Goal: Information Seeking & Learning: Learn about a topic

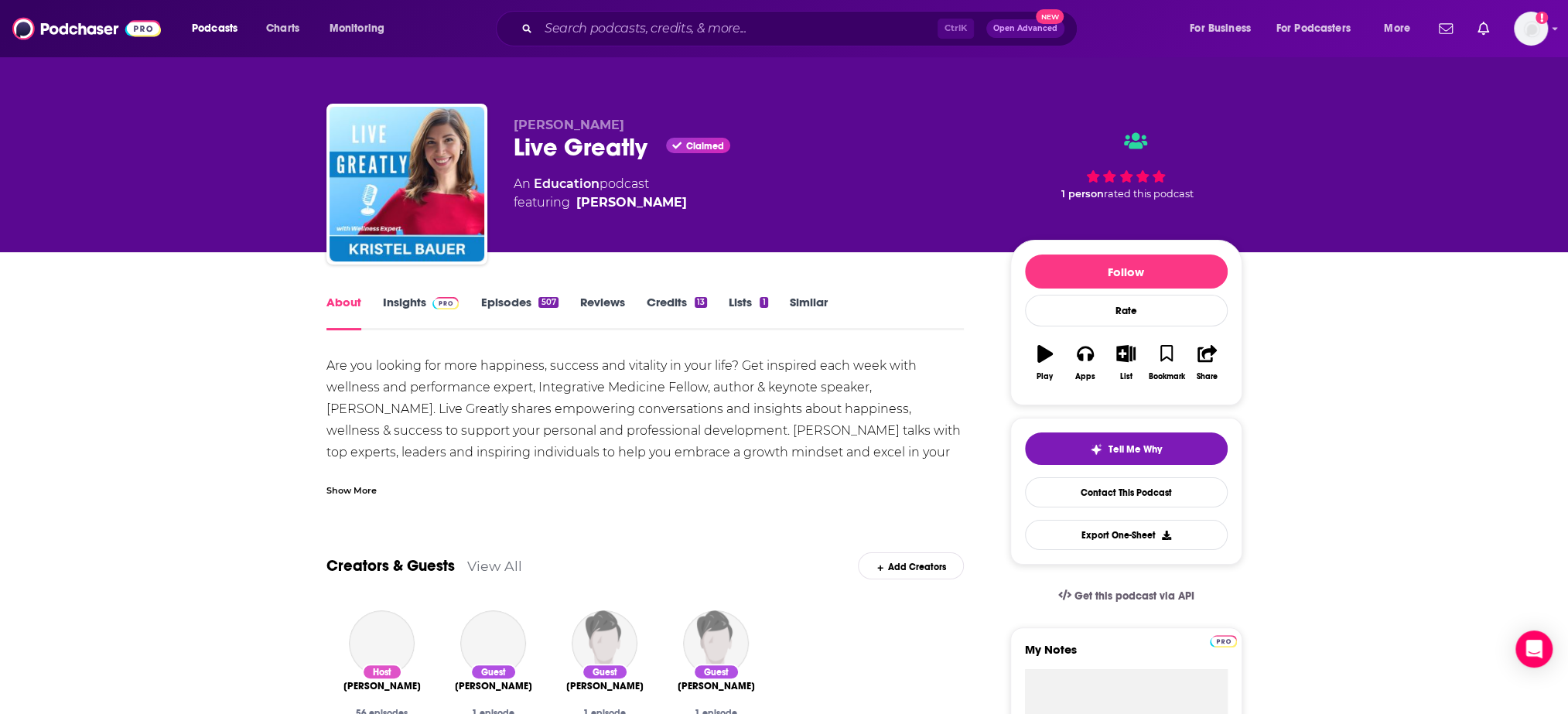
click at [413, 298] on link "Insights" at bounding box center [421, 312] width 77 height 35
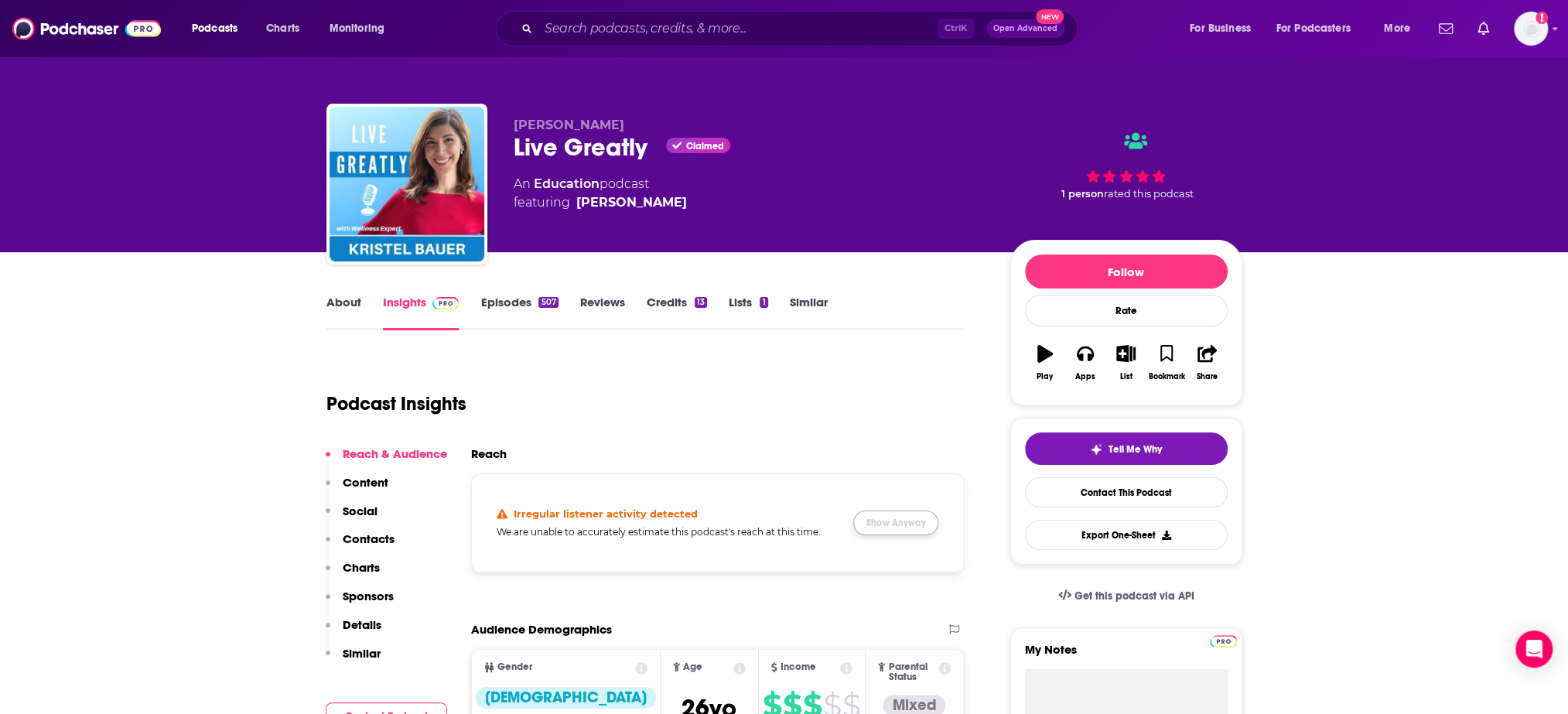
click at [891, 526] on button "Show Anyway" at bounding box center [895, 522] width 85 height 24
